Goal: Information Seeking & Learning: Compare options

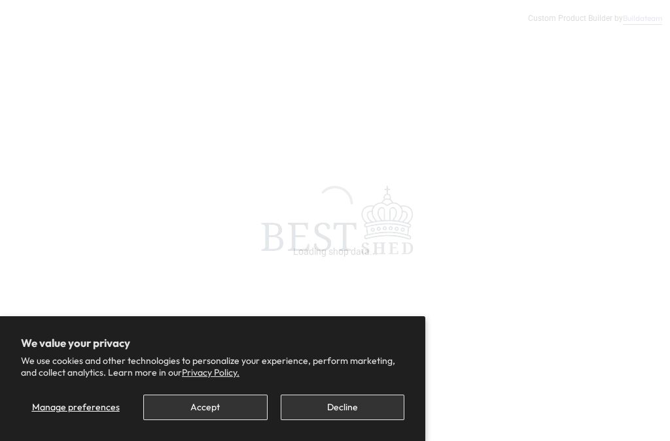
click at [228, 409] on button "Accept" at bounding box center [205, 408] width 124 height 26
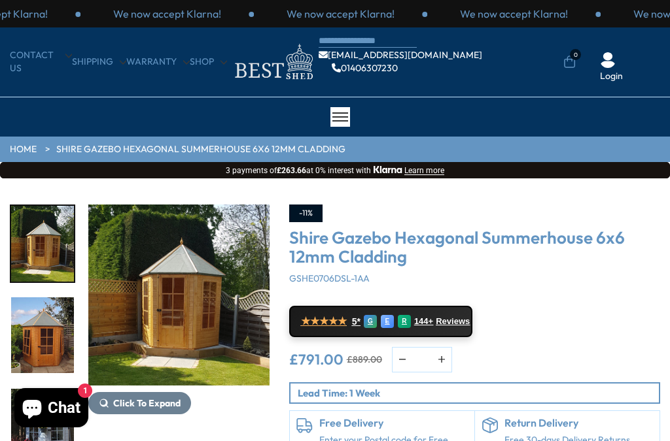
click at [343, 122] on div at bounding box center [340, 117] width 20 height 20
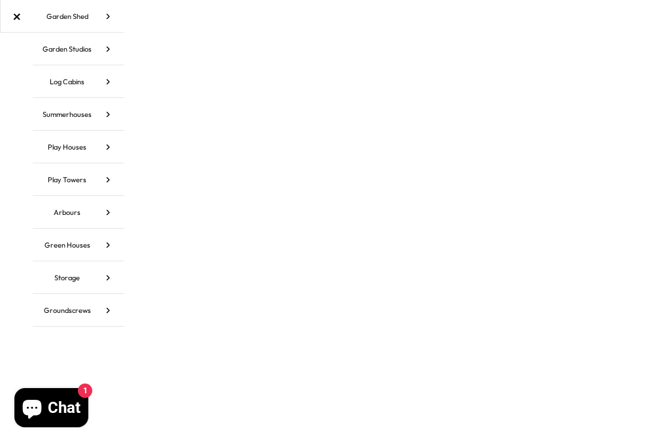
click at [109, 117] on icon at bounding box center [108, 114] width 33 height 33
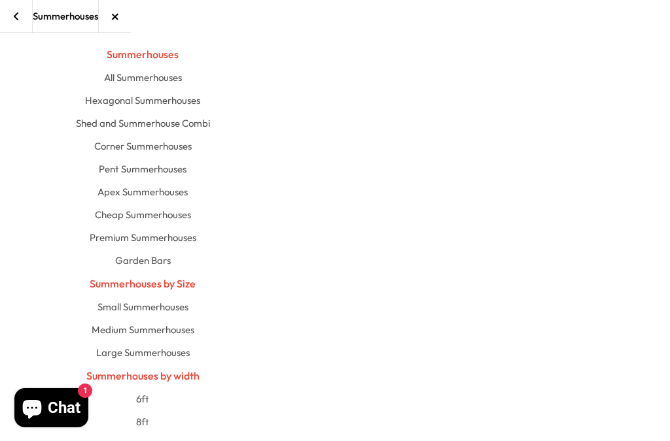
click at [175, 101] on link "Hexagonal Summerhouses" at bounding box center [142, 100] width 115 height 23
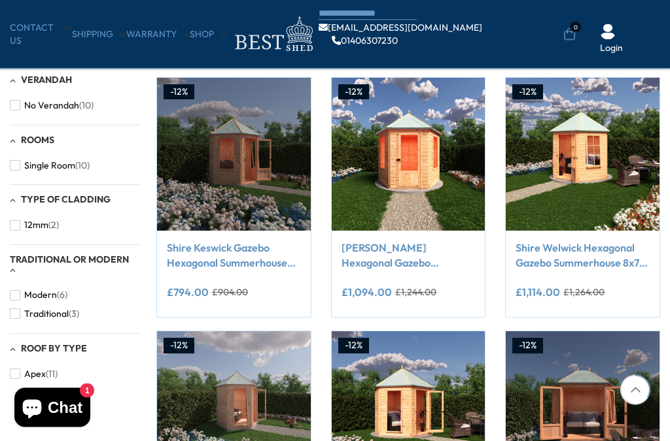
scroll to position [479, 0]
click at [256, 268] on link "Shire Keswick Gazebo Hexagonal Summerhouse 6x6 12mm Cladding" at bounding box center [234, 255] width 134 height 29
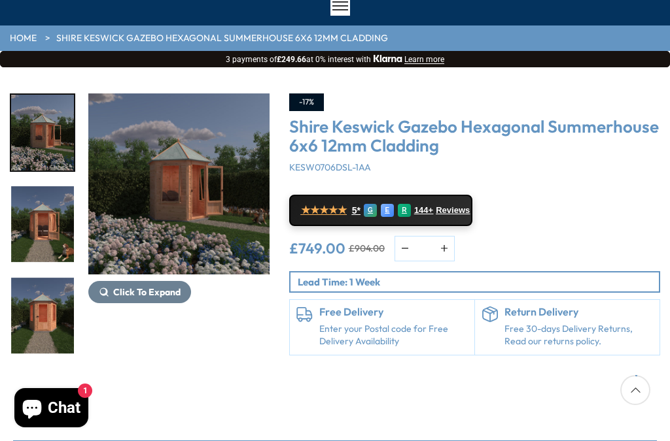
scroll to position [41, 0]
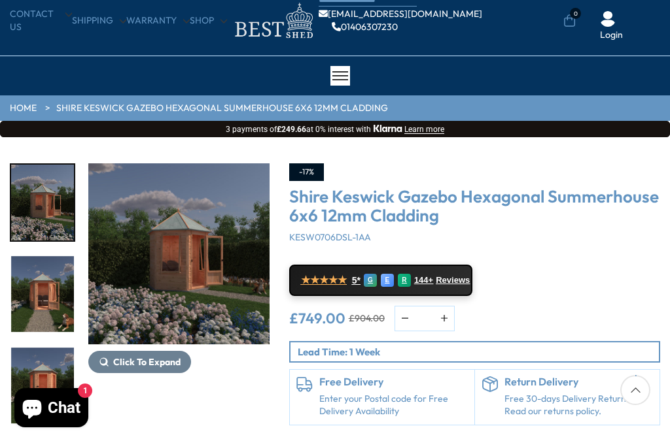
click at [160, 363] on span "Click To Expand" at bounding box center [146, 362] width 67 height 12
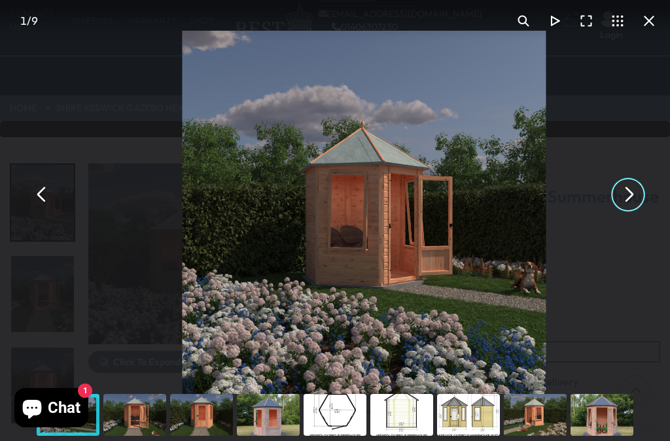
click at [624, 198] on button "You can close this modal content with the ESC key" at bounding box center [627, 194] width 31 height 31
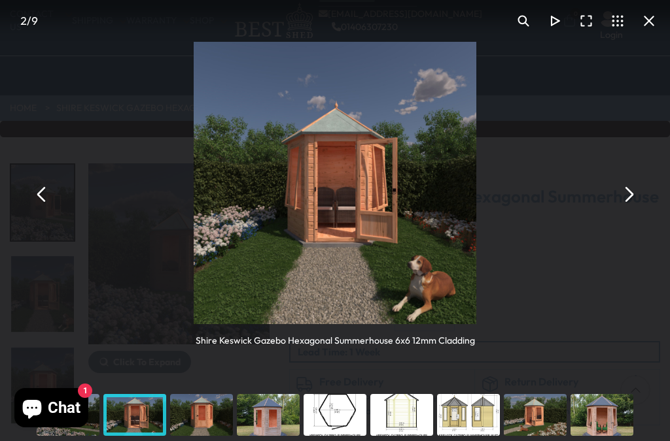
click at [627, 205] on button "You can close this modal content with the ESC key" at bounding box center [627, 194] width 31 height 31
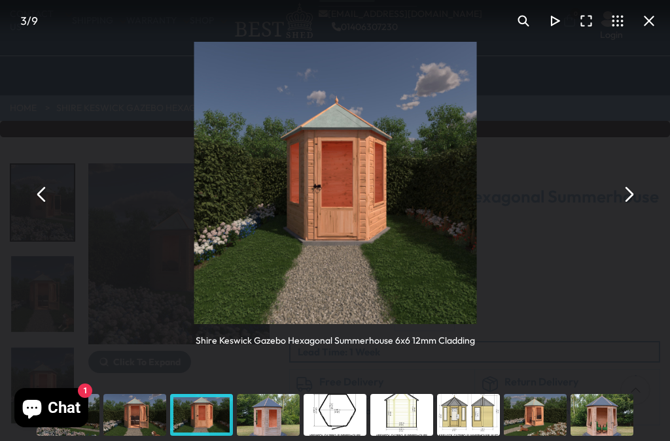
click at [621, 206] on button "You can close this modal content with the ESC key" at bounding box center [627, 194] width 31 height 31
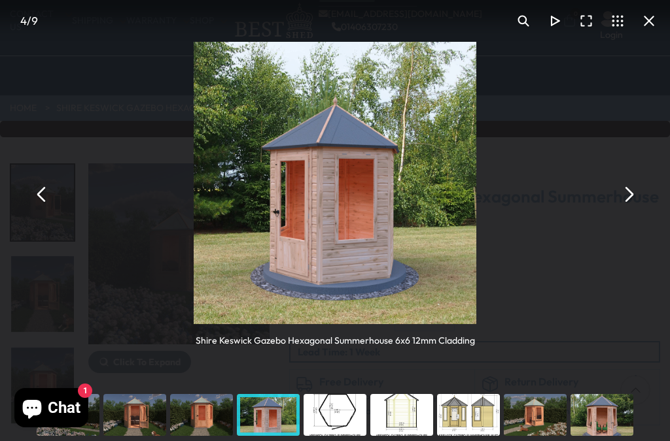
click at [624, 203] on button "You can close this modal content with the ESC key" at bounding box center [627, 194] width 31 height 31
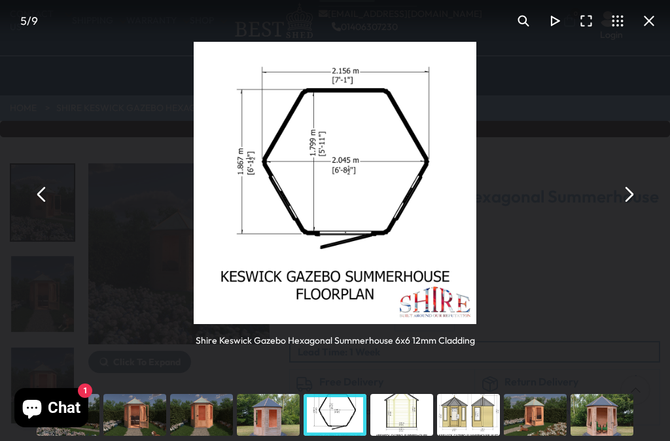
click at [632, 202] on button "You can close this modal content with the ESC key" at bounding box center [627, 194] width 31 height 31
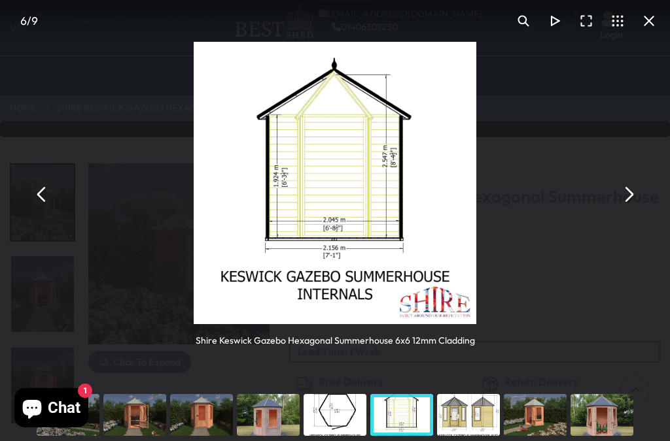
click at [629, 203] on button "You can close this modal content with the ESC key" at bounding box center [627, 194] width 31 height 31
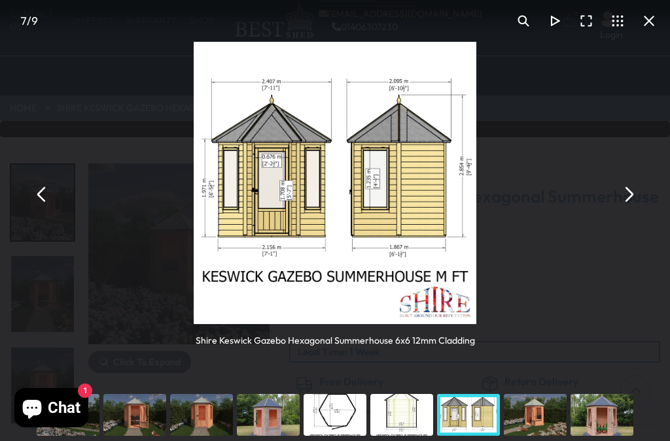
click at [631, 200] on button "You can close this modal content with the ESC key" at bounding box center [627, 194] width 31 height 31
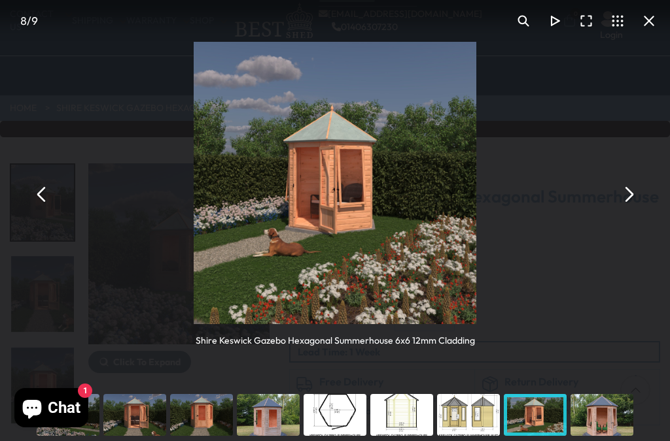
click at [623, 201] on button "You can close this modal content with the ESC key" at bounding box center [627, 194] width 31 height 31
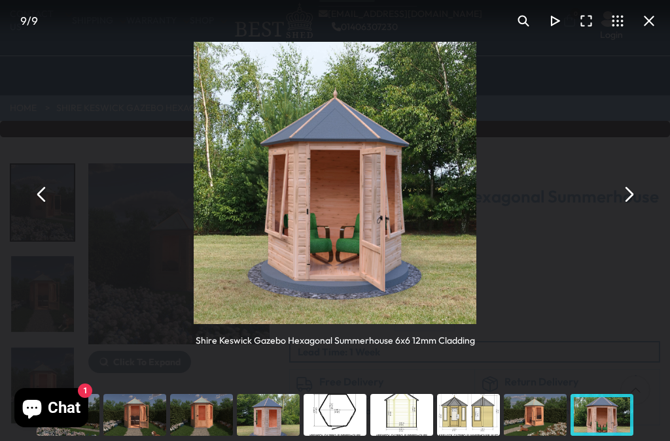
click at [633, 193] on button "You can close this modal content with the ESC key" at bounding box center [627, 194] width 31 height 31
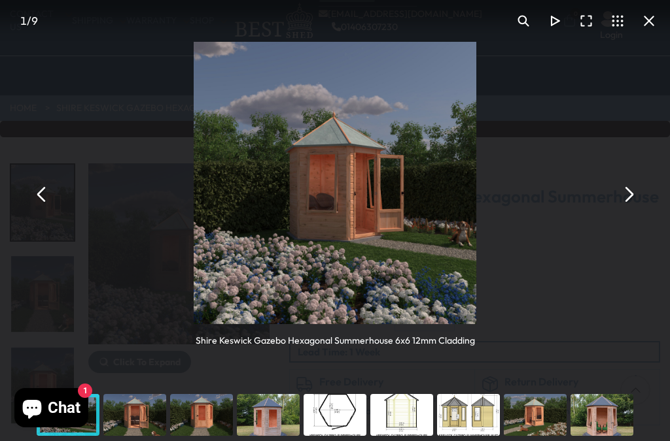
click at [628, 194] on button "You can close this modal content with the ESC key" at bounding box center [627, 194] width 31 height 31
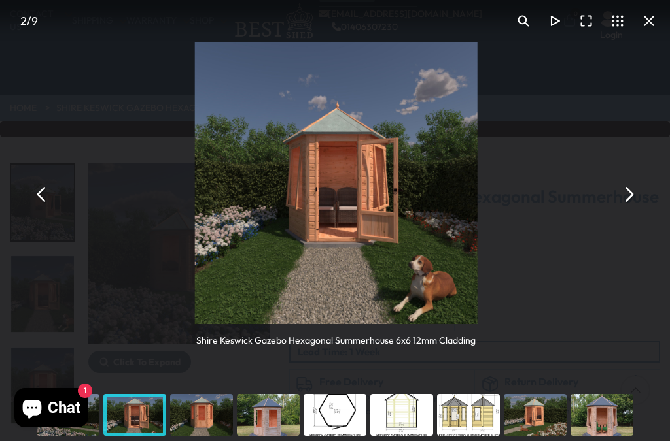
click at [628, 195] on button "You can close this modal content with the ESC key" at bounding box center [627, 194] width 31 height 31
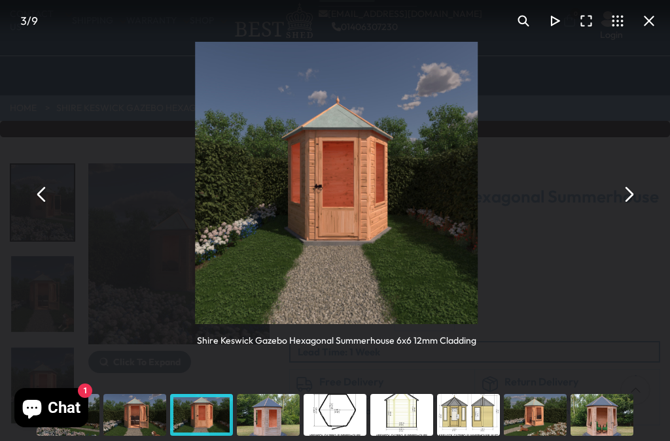
click at [636, 195] on button "You can close this modal content with the ESC key" at bounding box center [627, 194] width 31 height 31
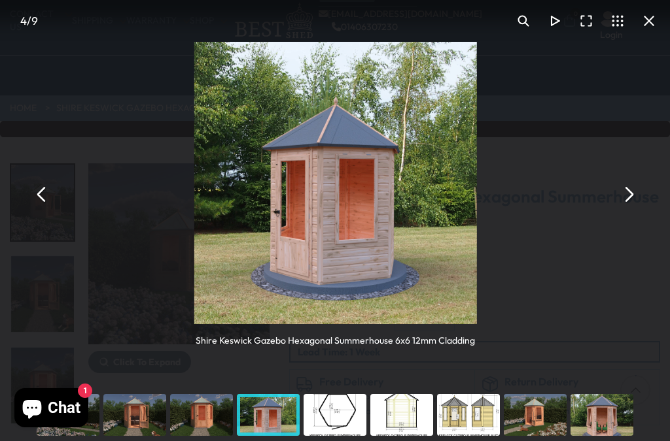
click at [632, 201] on button "You can close this modal content with the ESC key" at bounding box center [627, 194] width 31 height 31
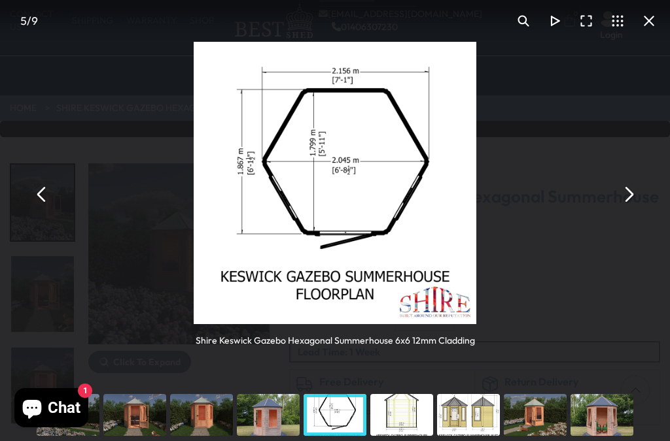
click at [626, 199] on button "You can close this modal content with the ESC key" at bounding box center [627, 194] width 31 height 31
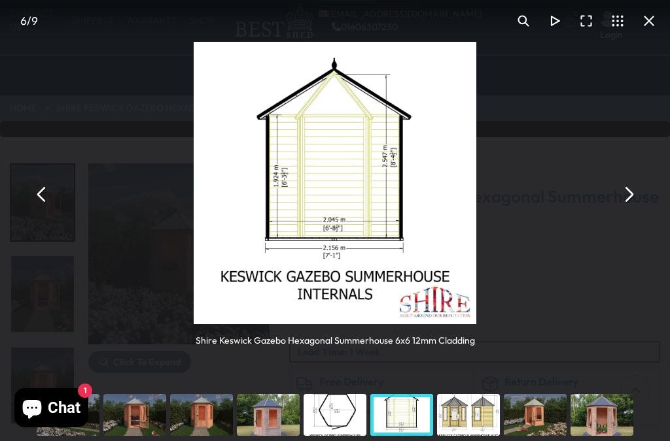
click at [630, 197] on button "You can close this modal content with the ESC key" at bounding box center [627, 194] width 31 height 31
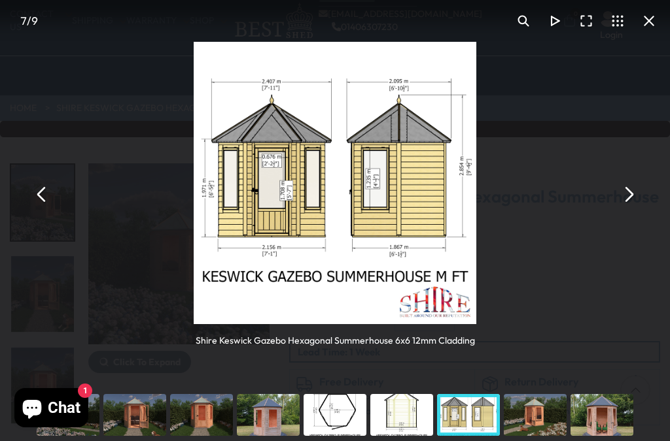
click at [44, 200] on button "You can close this modal content with the ESC key" at bounding box center [41, 194] width 31 height 31
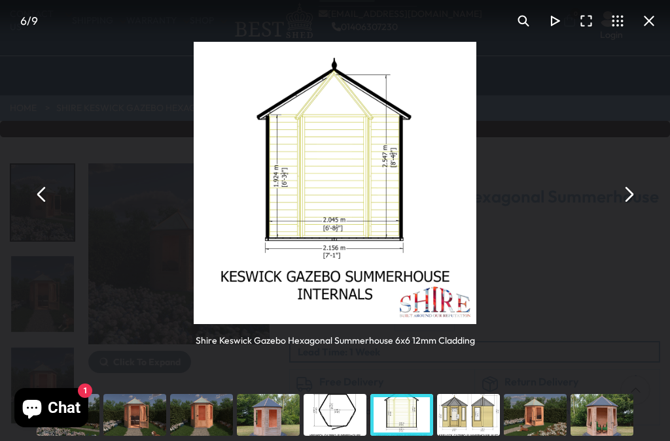
click at [41, 201] on button "You can close this modal content with the ESC key" at bounding box center [41, 194] width 31 height 31
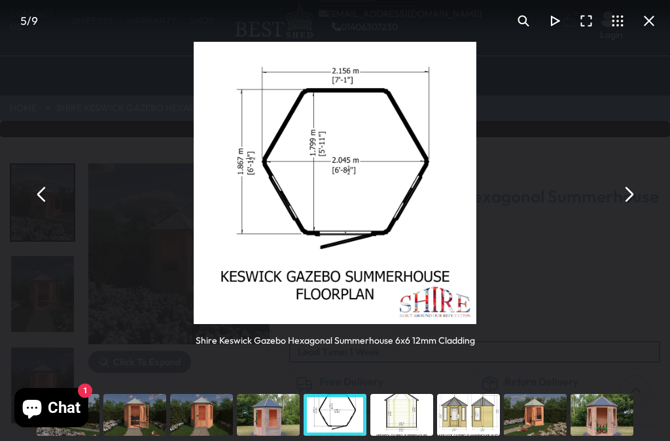
click at [647, 22] on button "You can close this modal content with the ESC key" at bounding box center [648, 20] width 31 height 31
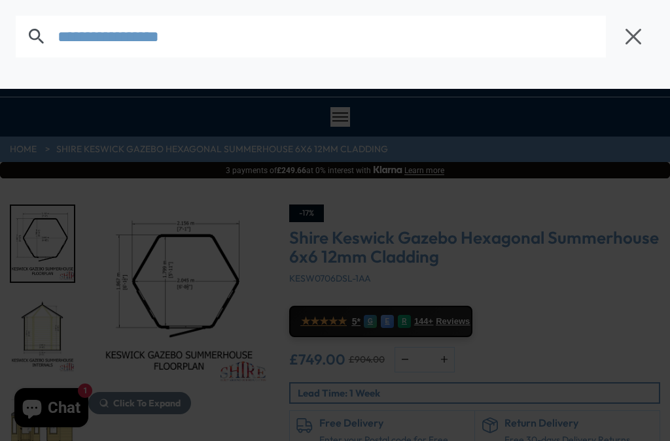
click at [419, 42] on input "text" at bounding box center [332, 37] width 548 height 42
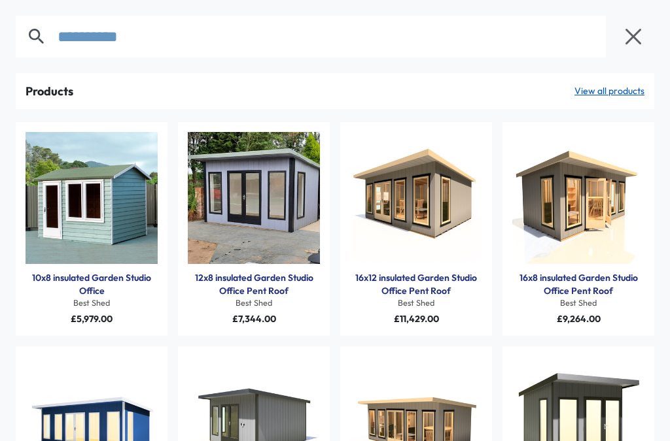
type input "**********"
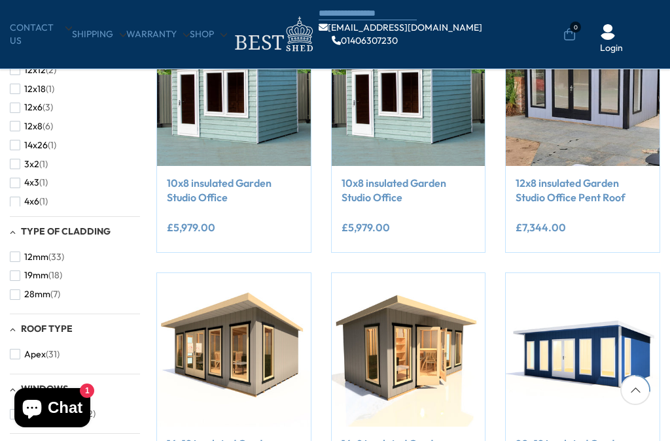
scroll to position [188, 0]
click at [52, 143] on span "(1)" at bounding box center [52, 148] width 9 height 11
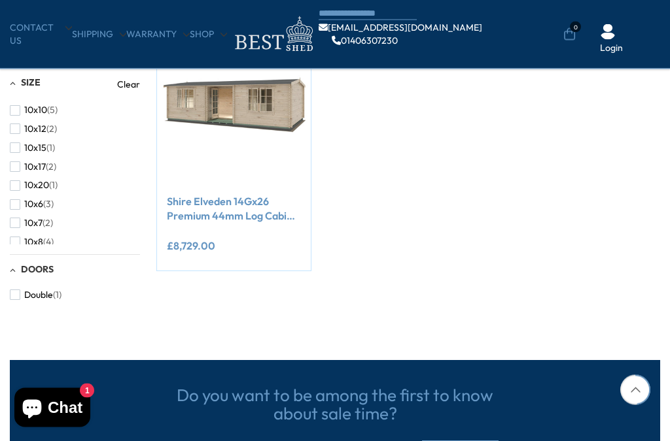
scroll to position [316, 0]
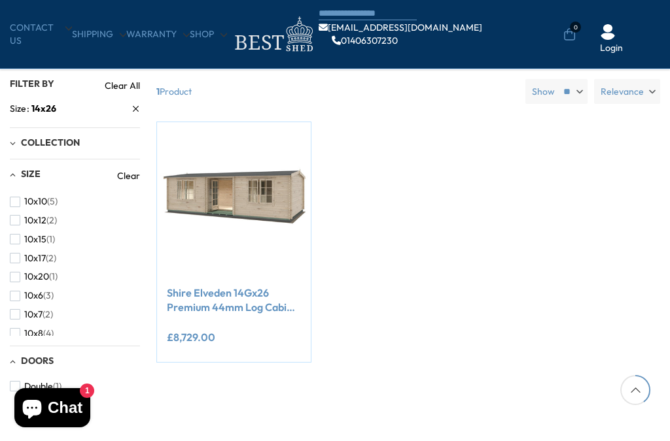
click at [252, 286] on link "Shire Elveden 14Gx26 Premium 44mm Log Cabin Multiroom" at bounding box center [234, 300] width 134 height 29
click at [48, 312] on button "8x8 (8)" at bounding box center [30, 321] width 40 height 19
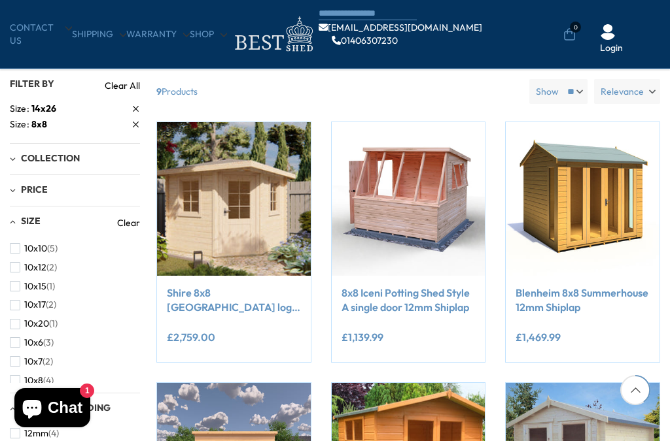
click at [29, 318] on span "10x20" at bounding box center [36, 323] width 25 height 11
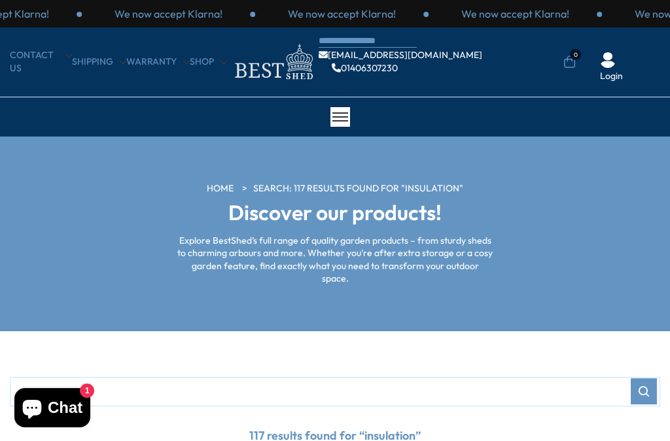
click at [346, 118] on span at bounding box center [340, 116] width 16 height 1
click at [347, 114] on div at bounding box center [340, 117] width 20 height 20
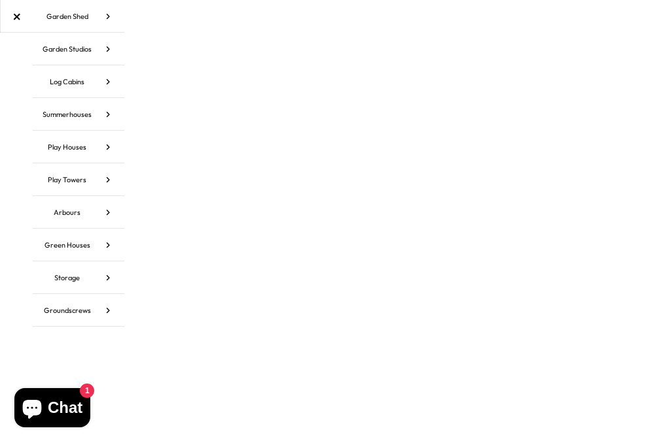
click at [104, 49] on icon at bounding box center [108, 49] width 33 height 33
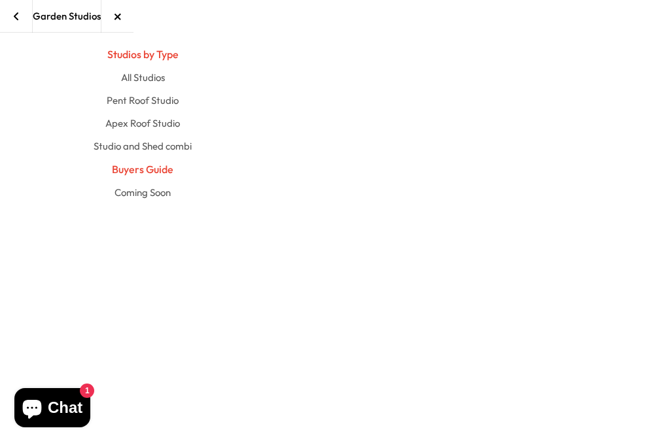
click at [160, 124] on link "Apex Roof Studio" at bounding box center [142, 123] width 75 height 23
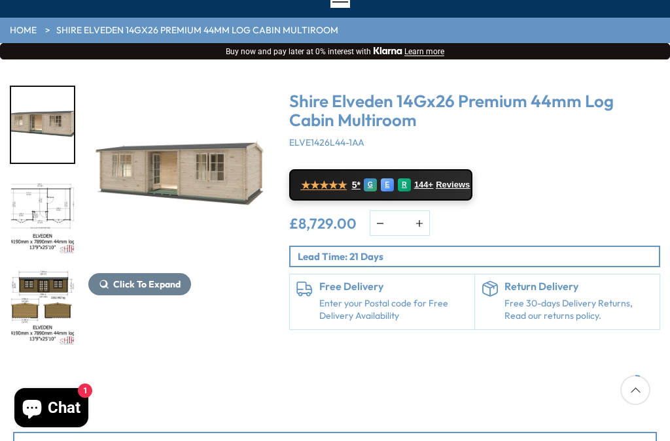
scroll to position [120, 0]
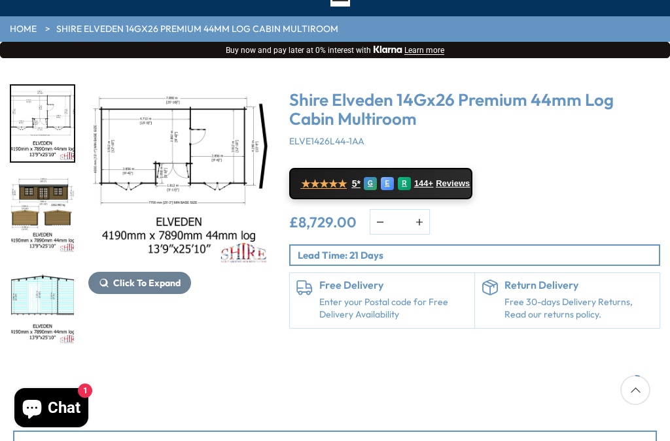
click at [158, 286] on span "Click To Expand" at bounding box center [146, 283] width 67 height 12
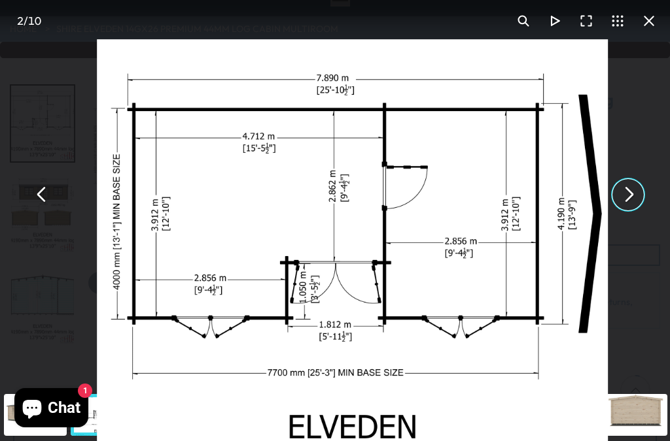
click at [634, 199] on button "You can close this modal content with the ESC key" at bounding box center [627, 194] width 31 height 31
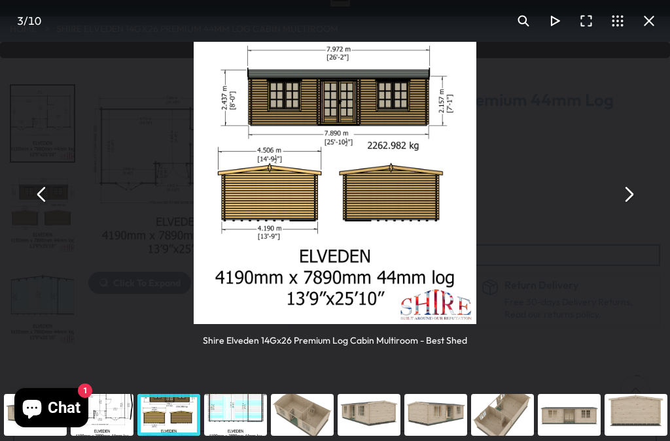
click at [632, 193] on button "You can close this modal content with the ESC key" at bounding box center [627, 194] width 31 height 31
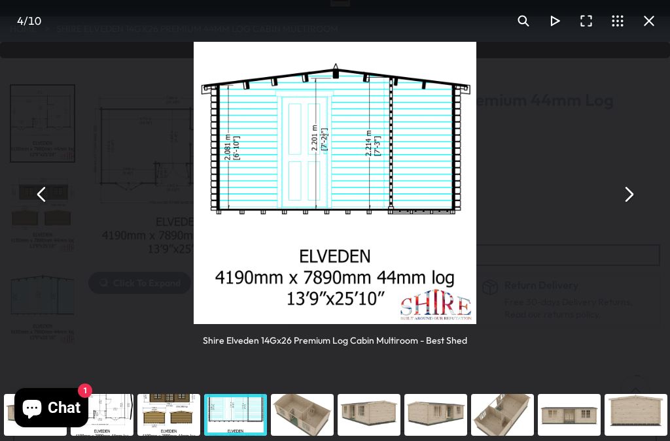
click at [633, 198] on button "You can close this modal content with the ESC key" at bounding box center [627, 194] width 31 height 31
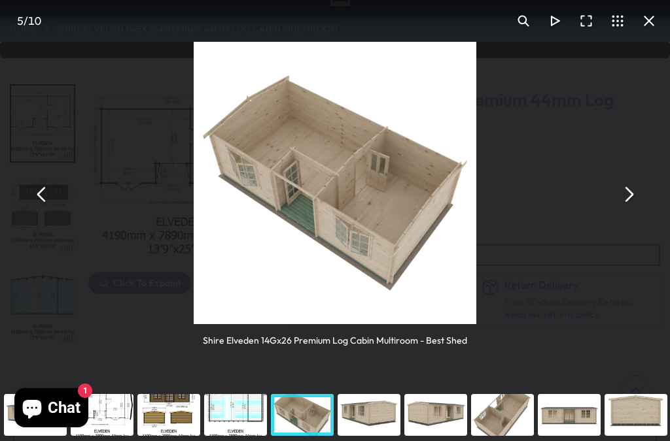
click at [635, 193] on button "You can close this modal content with the ESC key" at bounding box center [627, 194] width 31 height 31
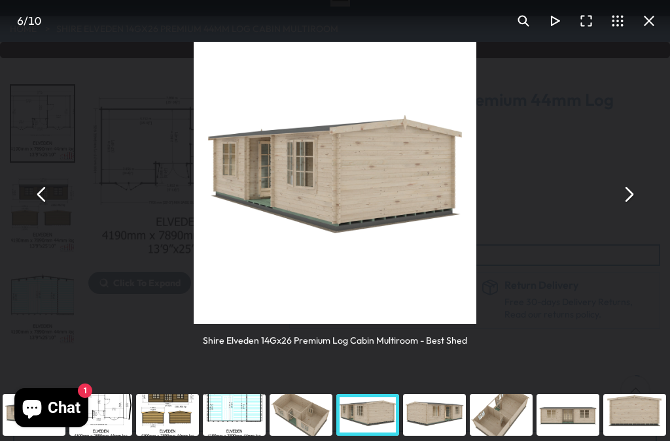
click at [43, 197] on button "You can close this modal content with the ESC key" at bounding box center [41, 194] width 31 height 31
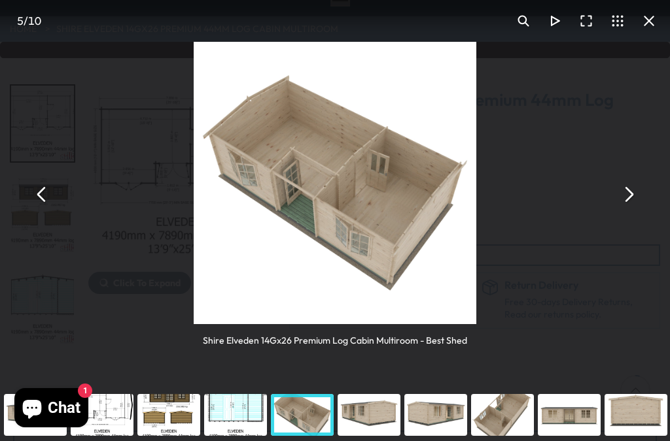
click at [630, 193] on button "You can close this modal content with the ESC key" at bounding box center [627, 194] width 31 height 31
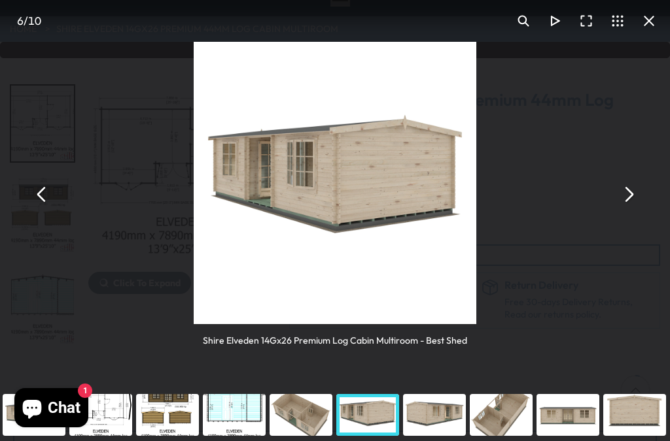
click at [628, 199] on button "You can close this modal content with the ESC key" at bounding box center [627, 194] width 31 height 31
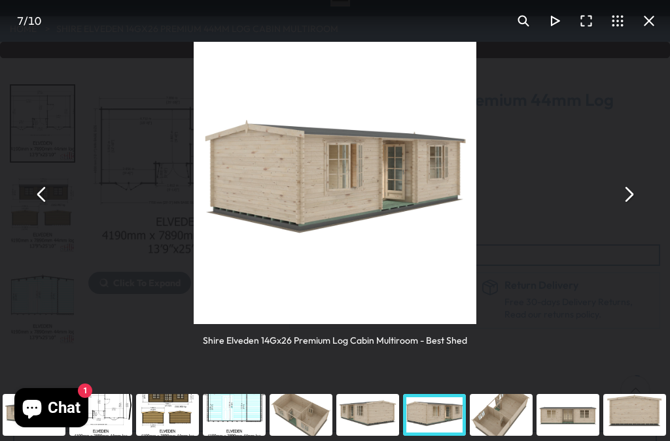
click at [630, 201] on button "You can close this modal content with the ESC key" at bounding box center [627, 194] width 31 height 31
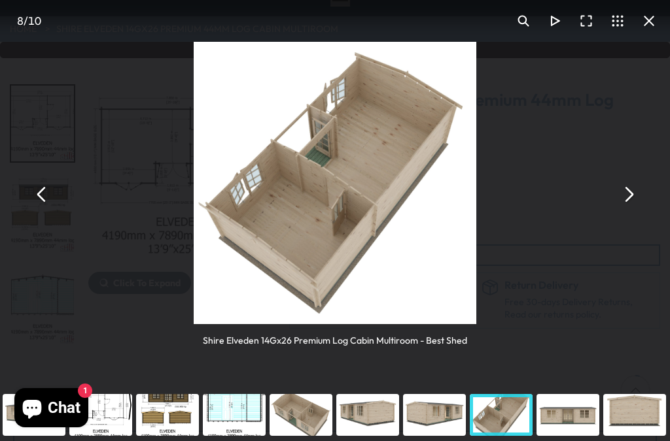
click at [626, 202] on button "You can close this modal content with the ESC key" at bounding box center [627, 194] width 31 height 31
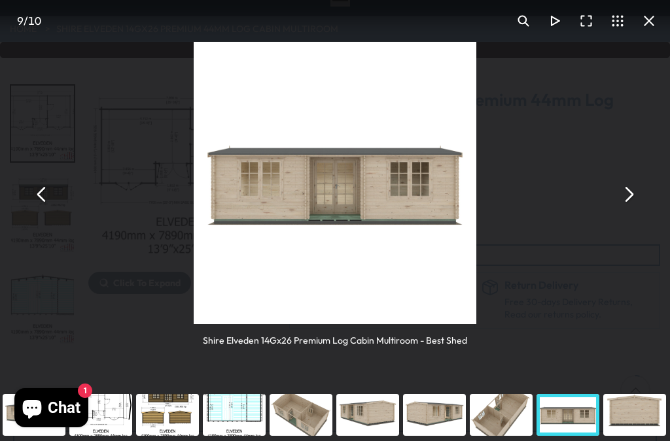
click at [629, 200] on button "You can close this modal content with the ESC key" at bounding box center [627, 194] width 31 height 31
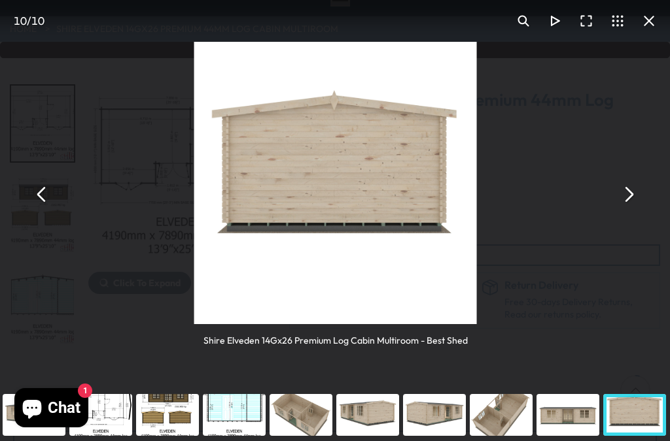
click at [633, 196] on button "You can close this modal content with the ESC key" at bounding box center [627, 194] width 31 height 31
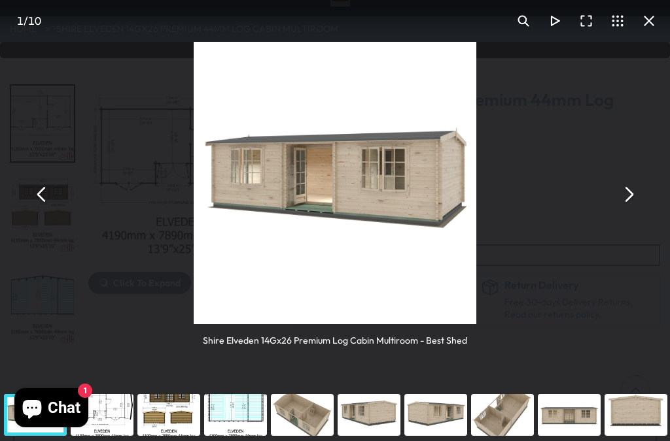
click at [630, 199] on button "You can close this modal content with the ESC key" at bounding box center [627, 194] width 31 height 31
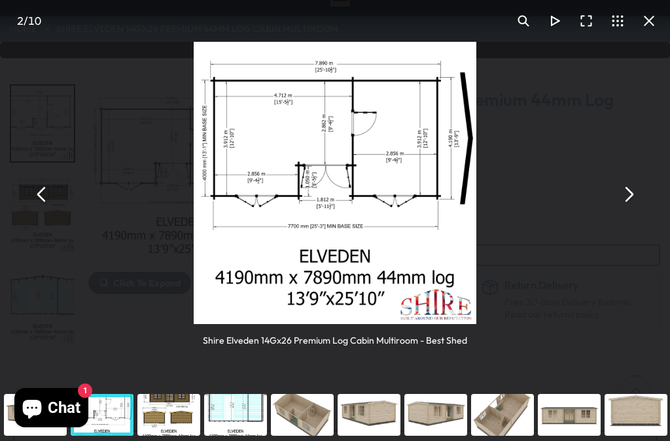
click at [630, 196] on button "You can close this modal content with the ESC key" at bounding box center [627, 194] width 31 height 31
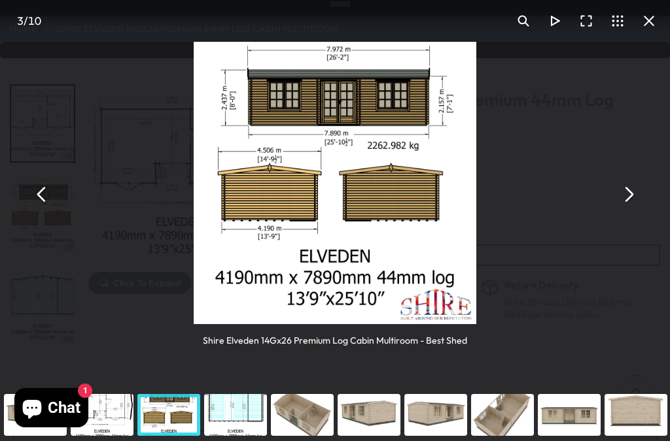
click at [630, 200] on button "You can close this modal content with the ESC key" at bounding box center [627, 194] width 31 height 31
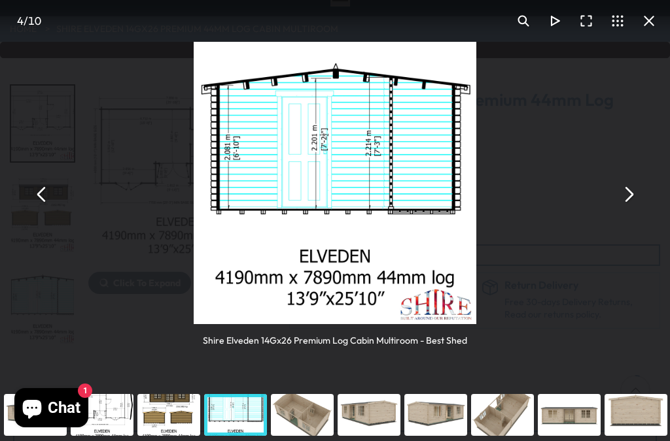
click at [652, 12] on button "You can close this modal content with the ESC key" at bounding box center [648, 20] width 31 height 31
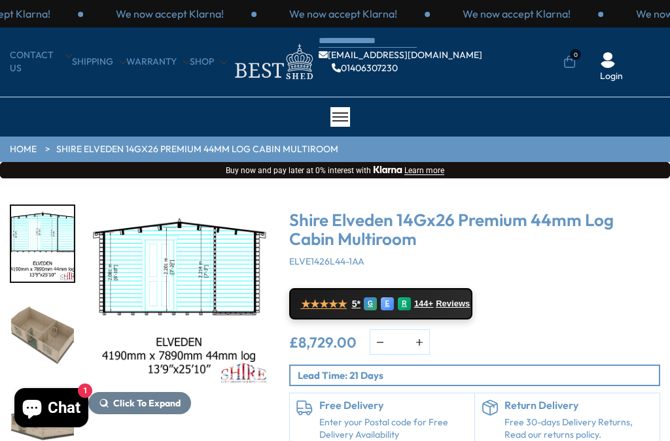
scroll to position [120, 0]
